Goal: Task Accomplishment & Management: Complete application form

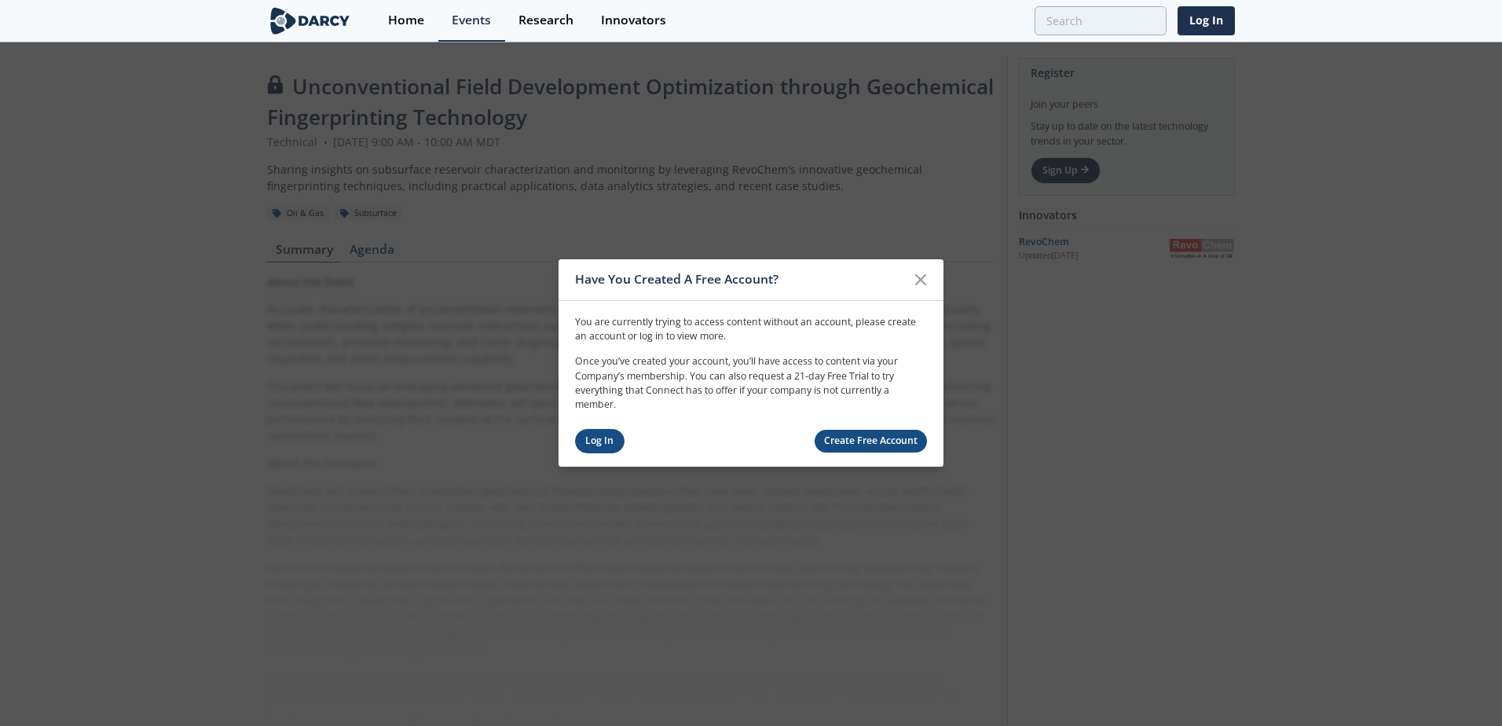
click at [588, 437] on link "Log In" at bounding box center [599, 441] width 49 height 24
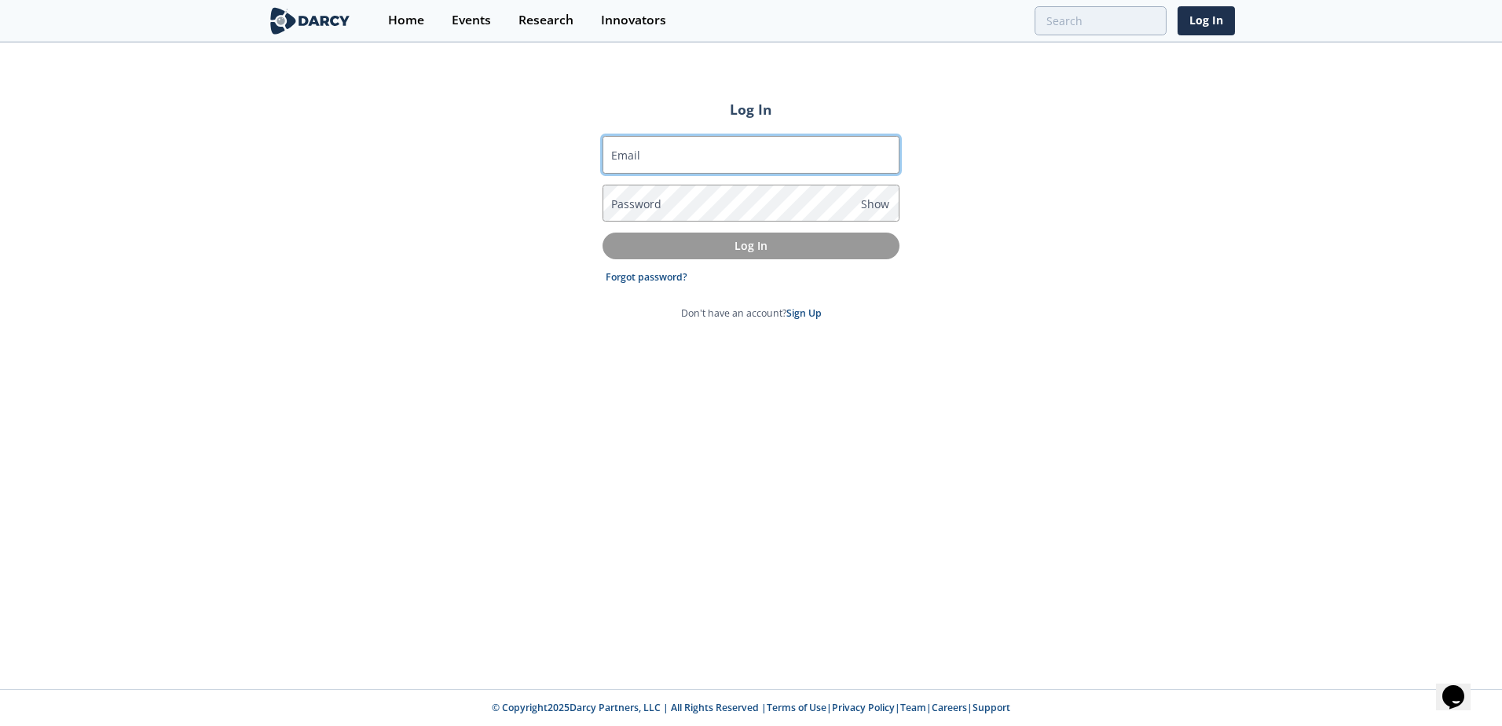
click at [749, 151] on input "Email" at bounding box center [751, 155] width 297 height 38
type input "[PERSON_NAME][EMAIL_ADDRESS][DOMAIN_NAME]"
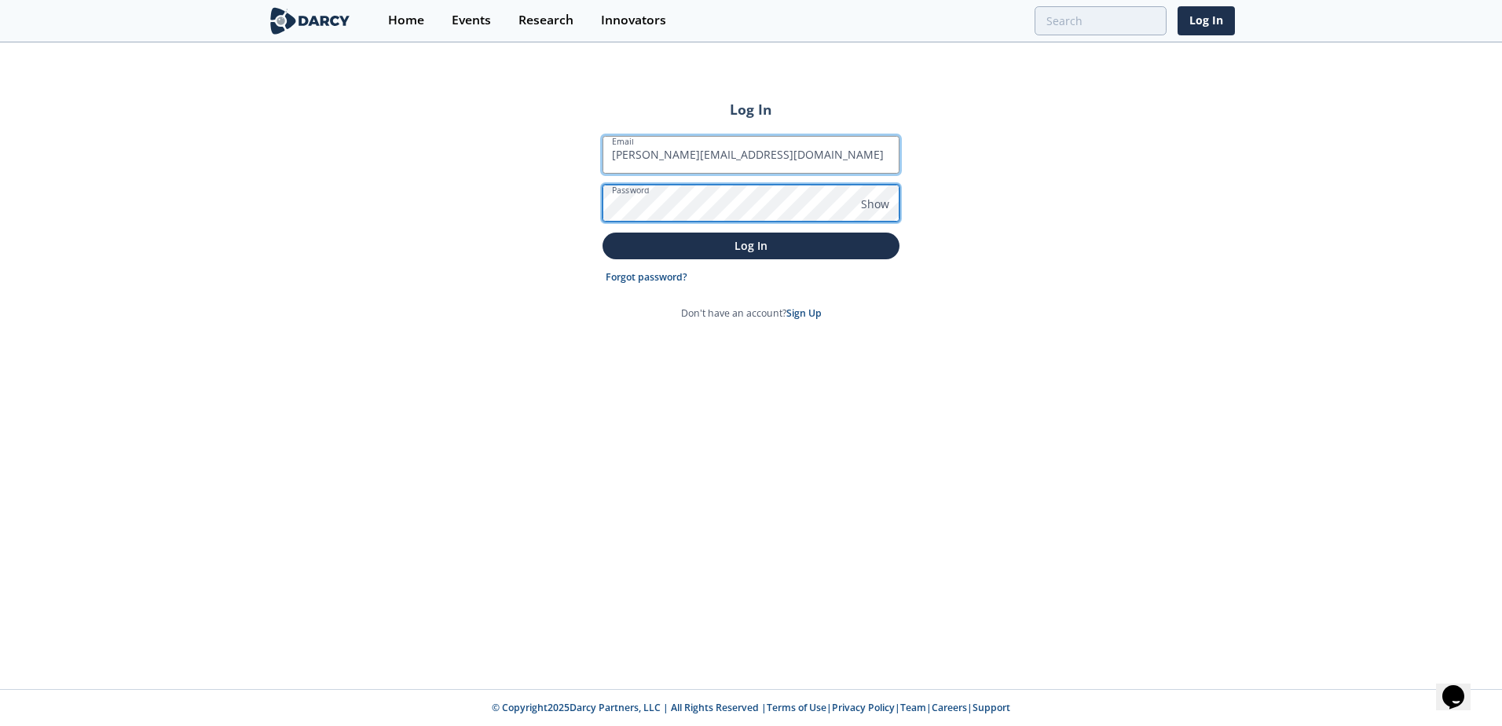
click at [603, 233] on button "Log In" at bounding box center [751, 246] width 297 height 26
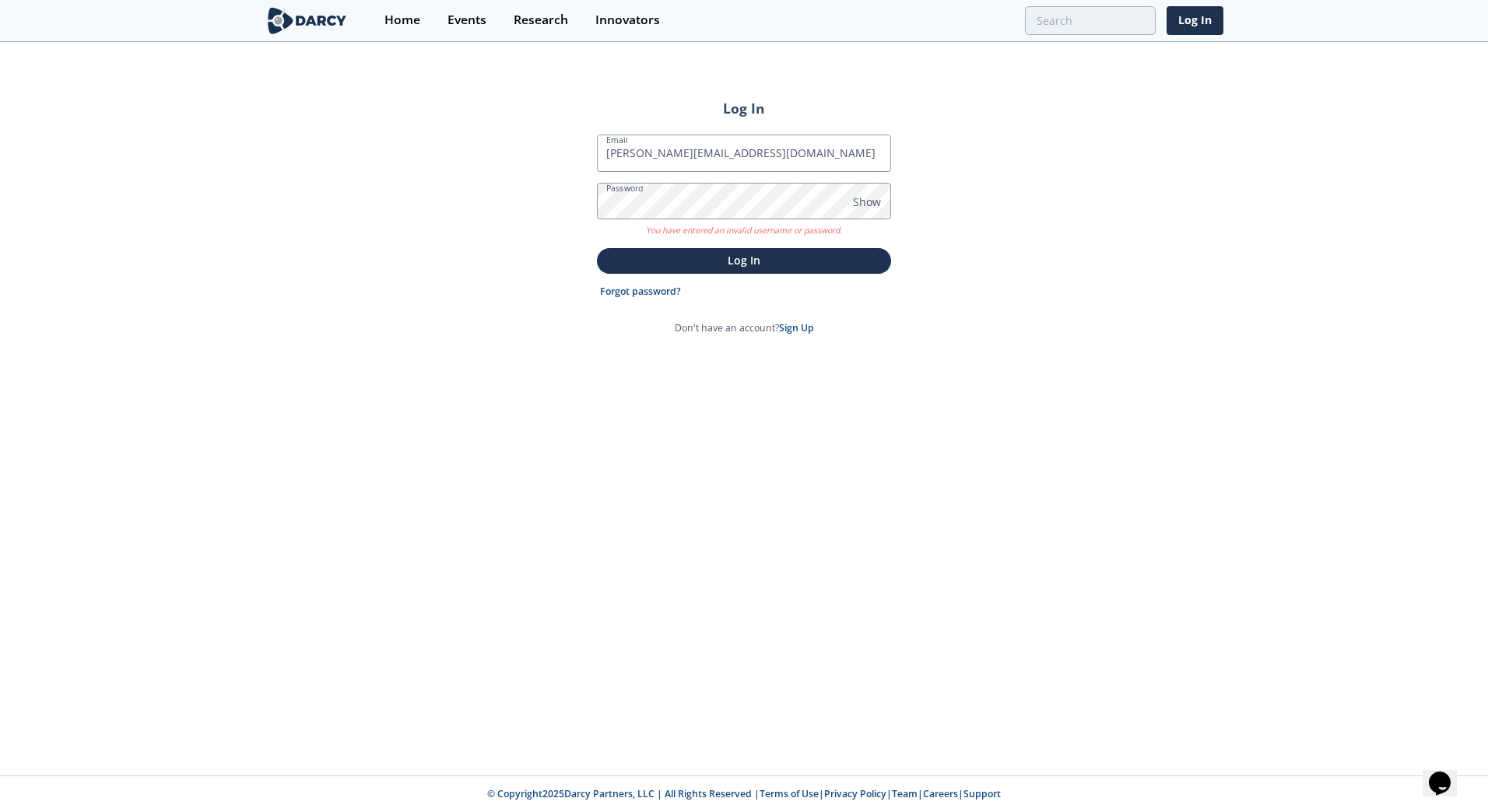
drag, startPoint x: 590, startPoint y: 578, endPoint x: 637, endPoint y: 495, distance: 95.4
click at [590, 578] on div "Log In Email Jeffrey_Miller@oxy.com Password Show You have entered an invalid u…" at bounding box center [744, 409] width 1488 height 732
click at [673, 296] on link "Forgot password?" at bounding box center [641, 292] width 81 height 14
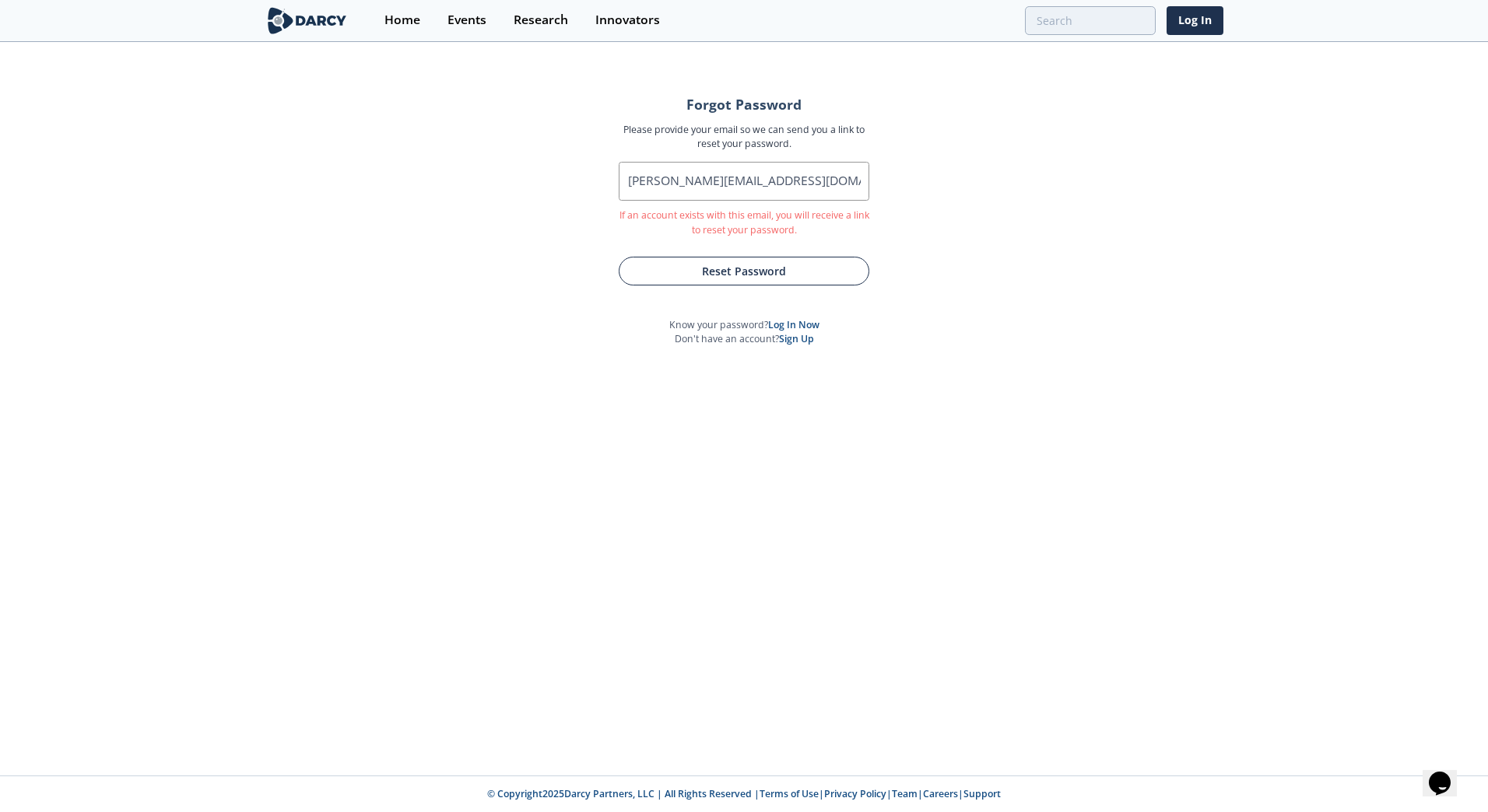
click at [757, 267] on button "Reset Password" at bounding box center [744, 270] width 251 height 29
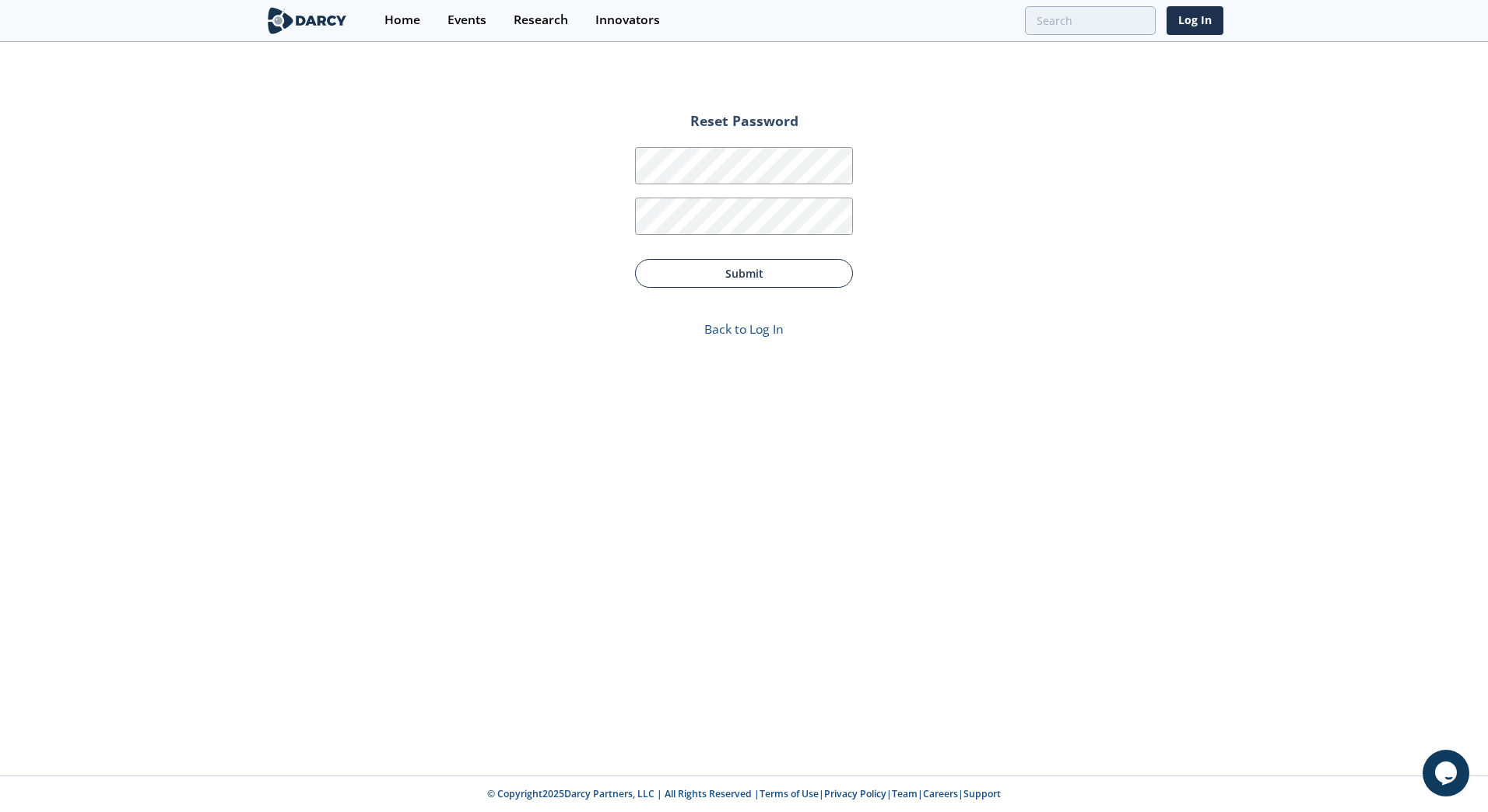
click at [787, 266] on button "Submit" at bounding box center [744, 273] width 218 height 29
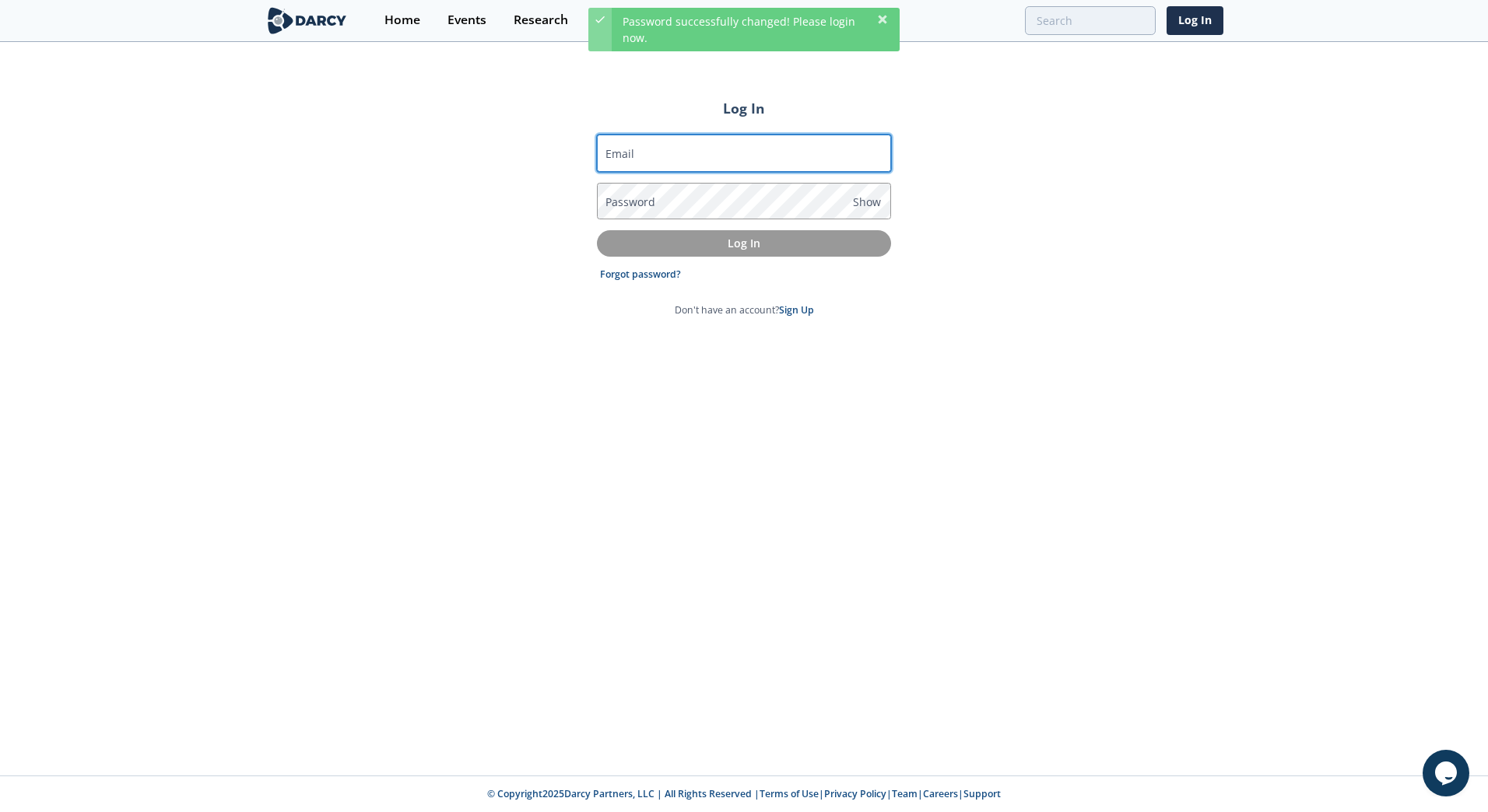
click at [741, 162] on input "Email" at bounding box center [744, 153] width 294 height 38
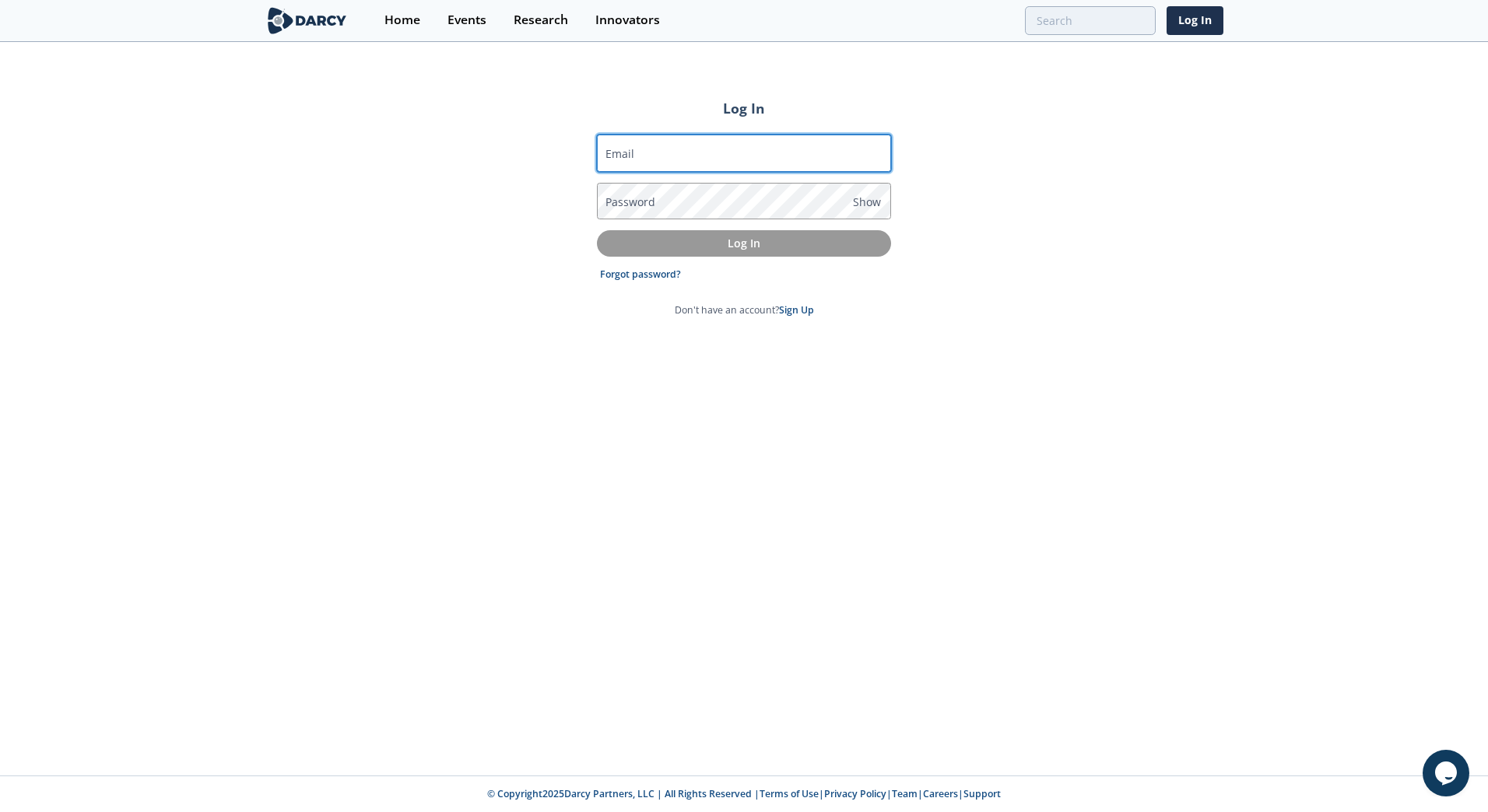
type input "[PERSON_NAME][EMAIL_ADDRESS][DOMAIN_NAME]"
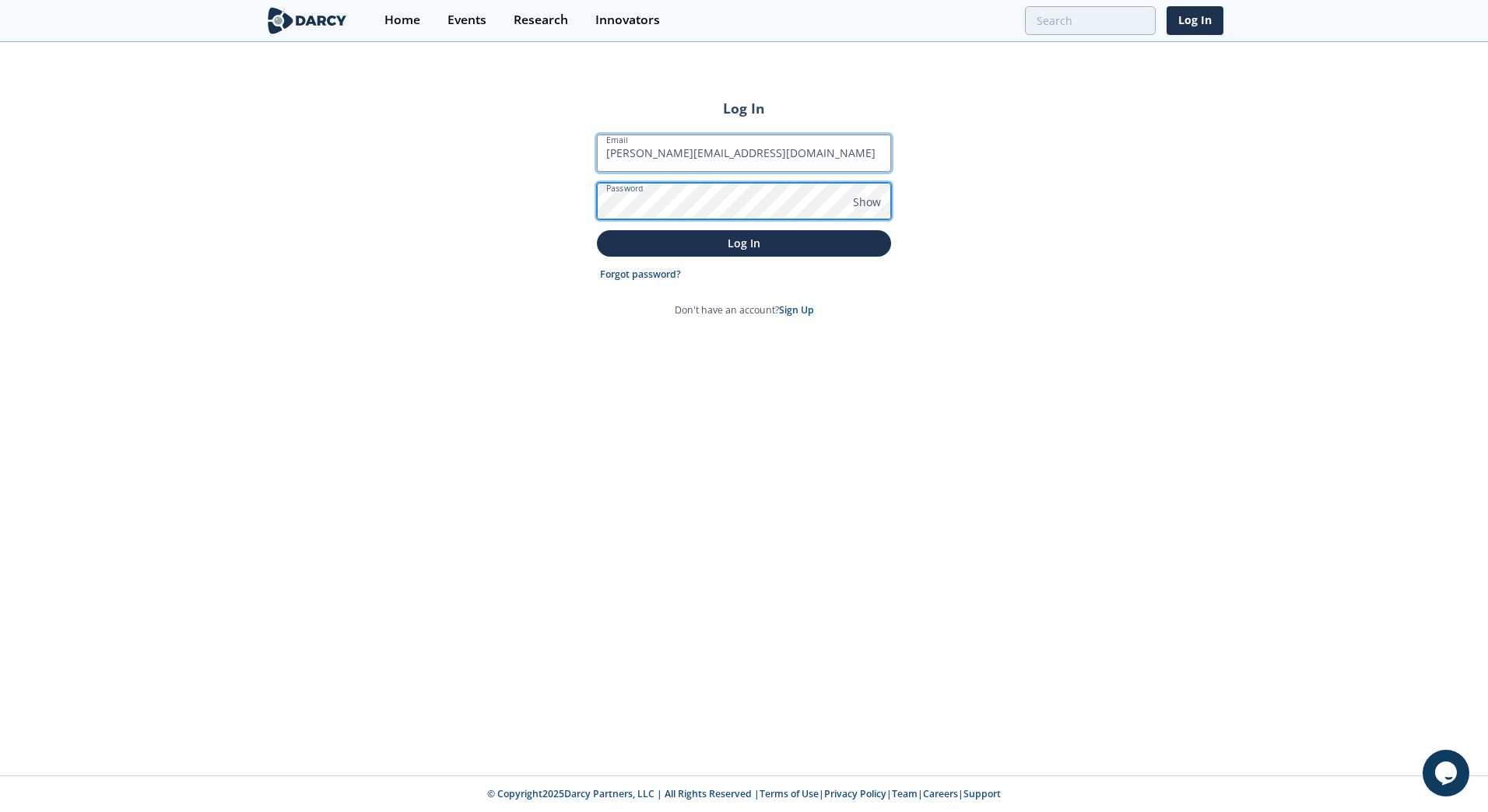
click at [597, 231] on button "Log In" at bounding box center [744, 244] width 294 height 26
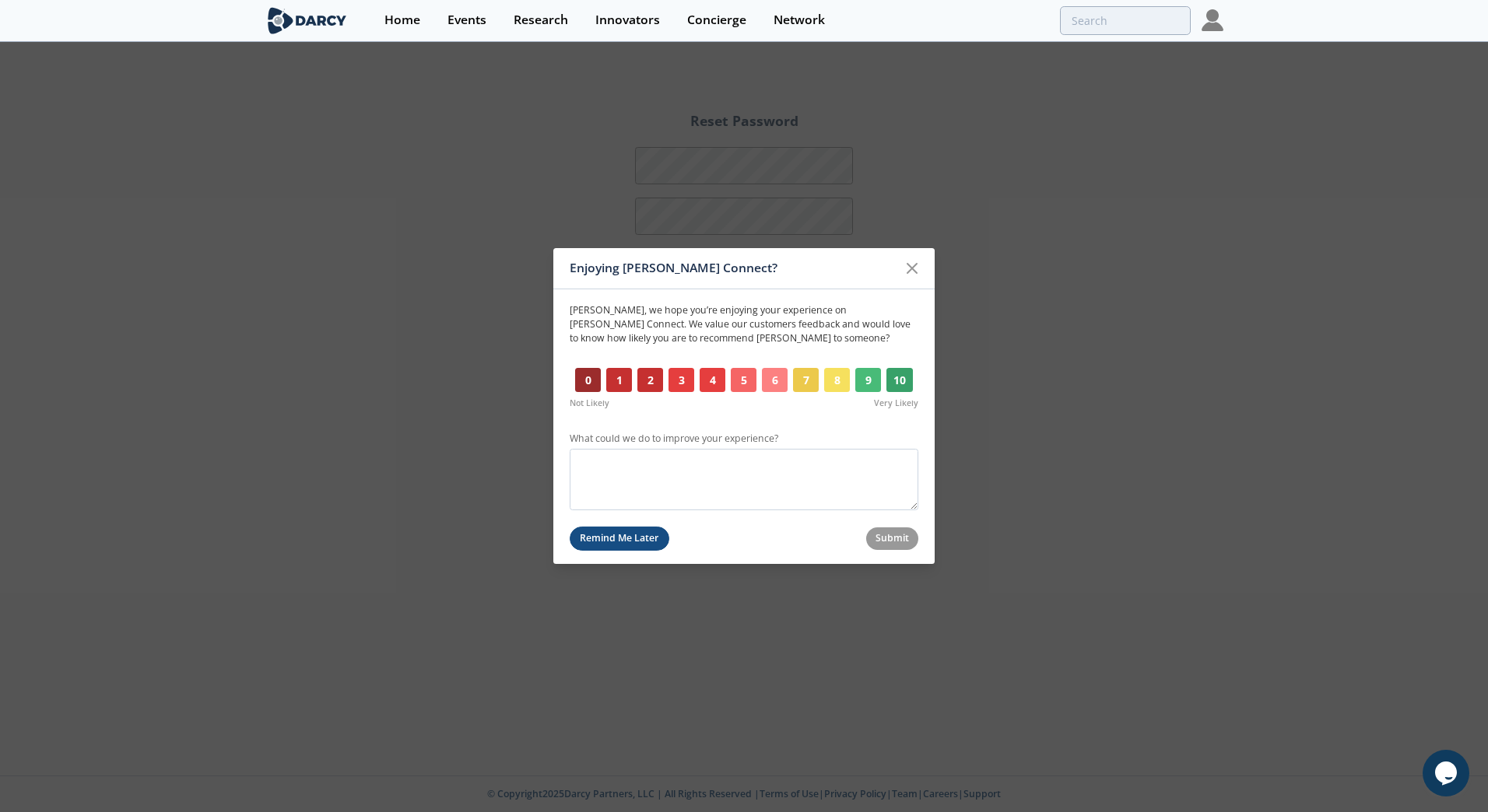
click at [632, 550] on button "Remind Me Later" at bounding box center [619, 539] width 100 height 24
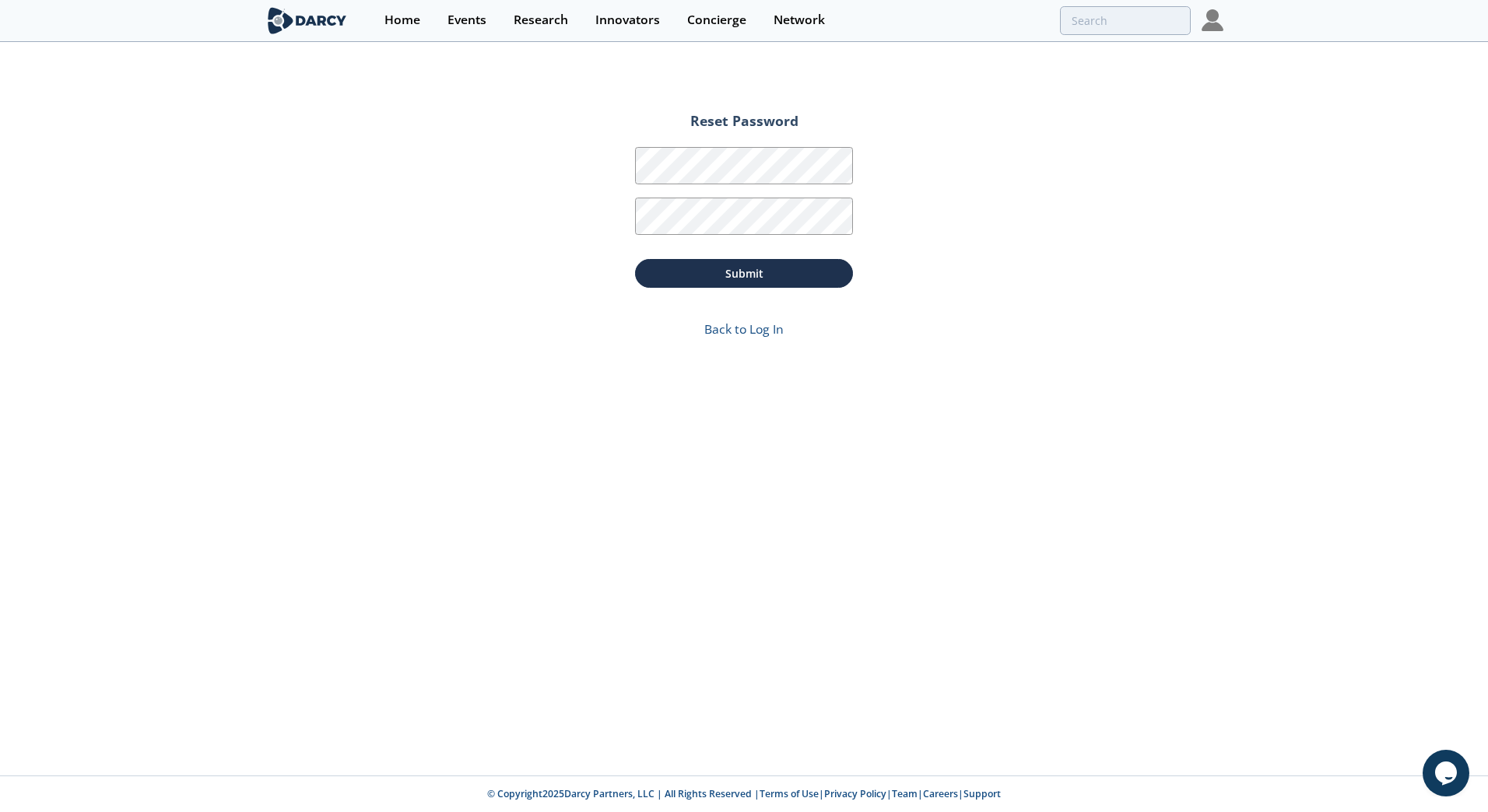
click at [1146, 154] on div "Reset Password Password Password Confirmation Submit Back to Log In" at bounding box center [744, 409] width 1488 height 732
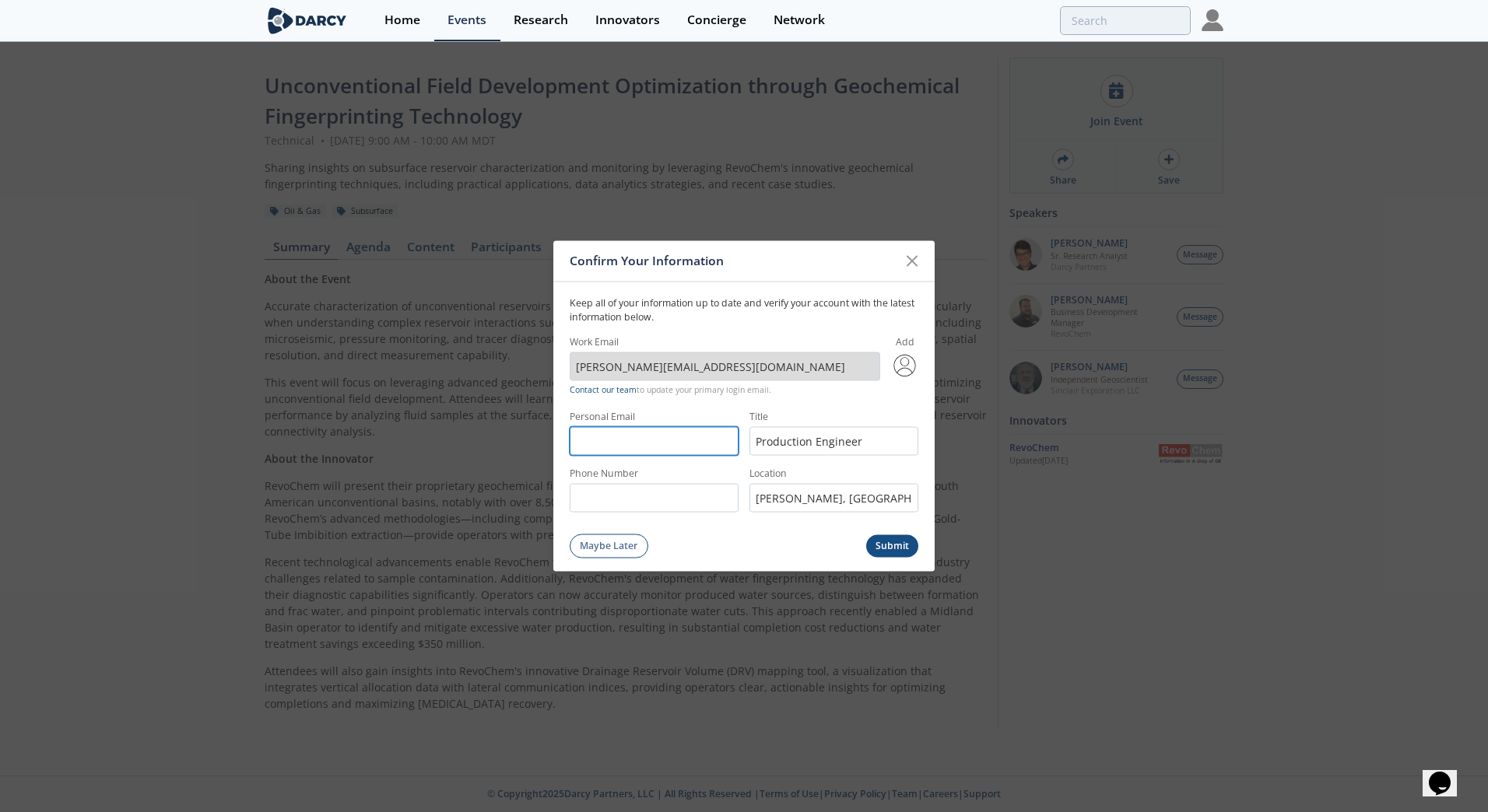
click at [646, 445] on input "Personal Email" at bounding box center [654, 441] width 168 height 29
type input "[PERSON_NAME][EMAIL_ADDRESS][DOMAIN_NAME]"
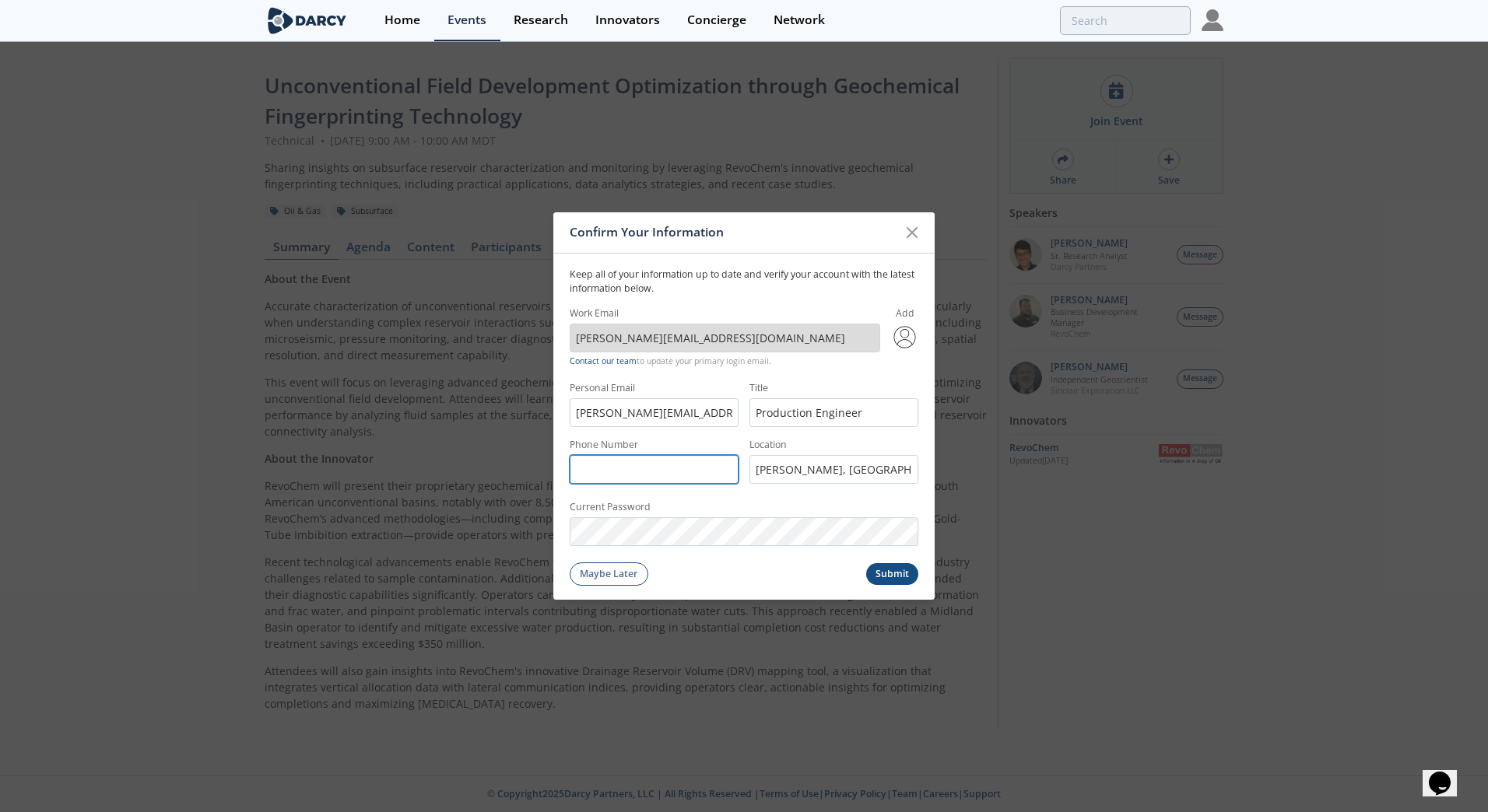
click at [620, 466] on input "Phone Number" at bounding box center [654, 469] width 168 height 29
type input "2146733020"
click at [896, 571] on button "Submit" at bounding box center [892, 574] width 53 height 23
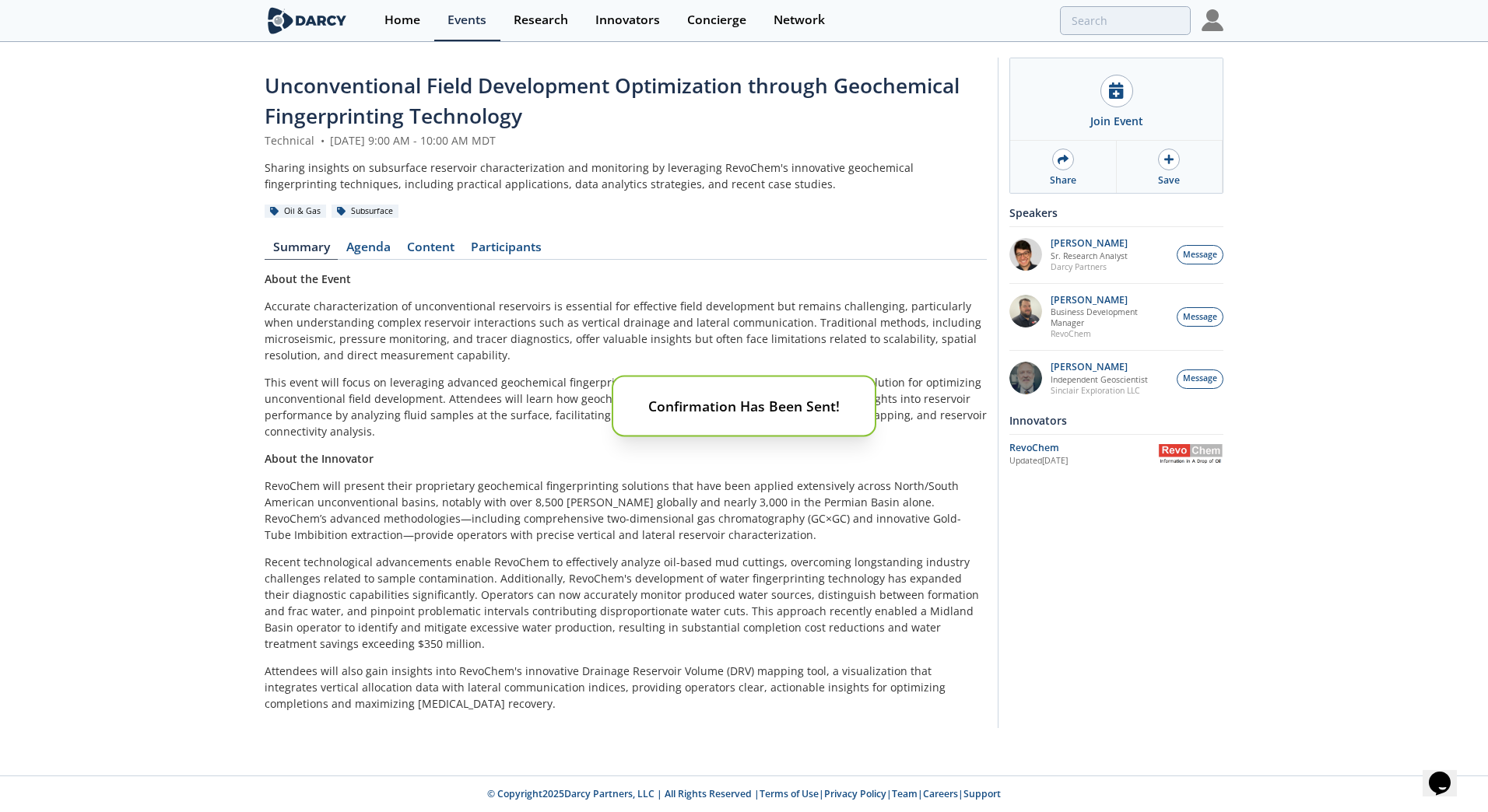
click at [723, 490] on div "Confirmation Has Been Sent!" at bounding box center [744, 406] width 1488 height 812
click at [1129, 90] on div "Confirmation Has Been Sent!" at bounding box center [744, 406] width 1488 height 812
click at [1110, 92] on div "Confirmation Has Been Sent!" at bounding box center [744, 406] width 1488 height 812
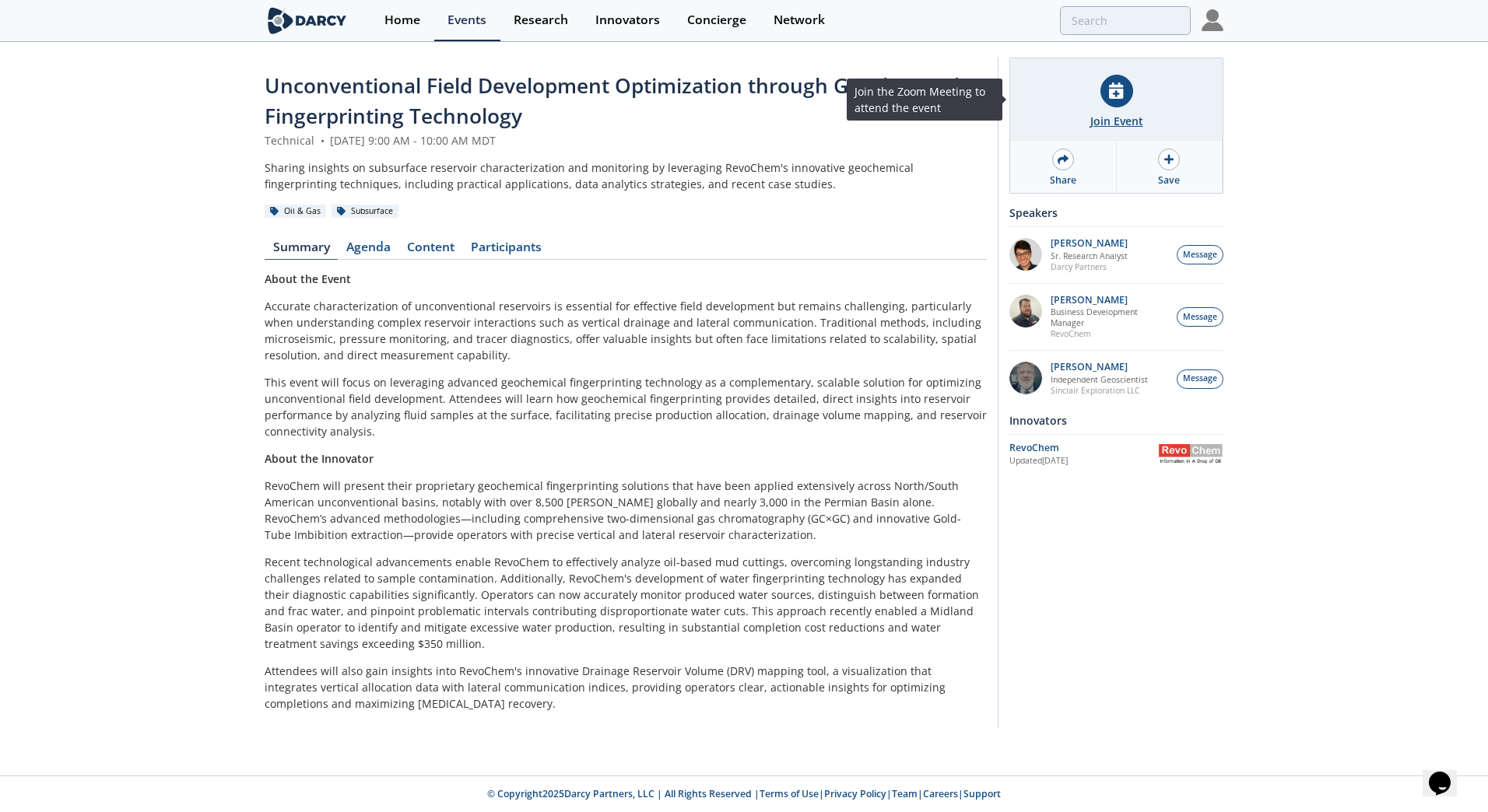
click at [1123, 95] on icon at bounding box center [1116, 90] width 14 height 16
